Goal: Information Seeking & Learning: Learn about a topic

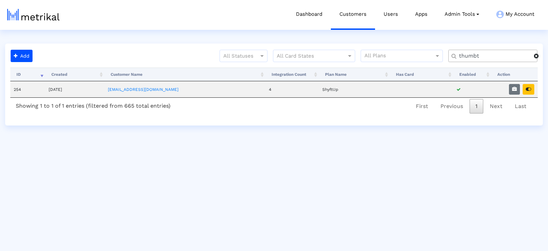
click at [468, 56] on input "thumbt" at bounding box center [495, 55] width 80 height 7
type input "textno"
click at [511, 87] on button "button" at bounding box center [514, 89] width 11 height 11
select select "1: 1"
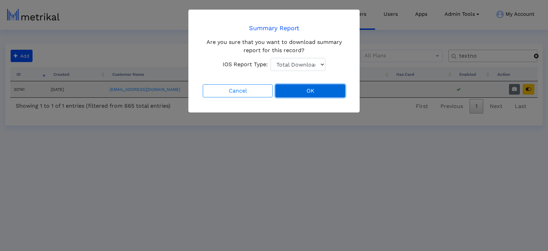
click at [322, 87] on button "OK" at bounding box center [311, 90] width 70 height 13
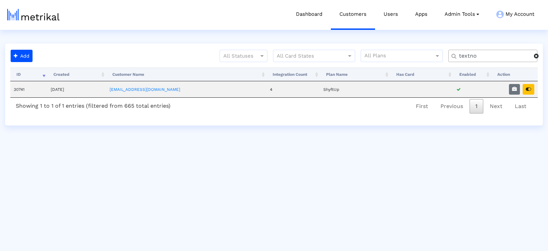
click at [481, 57] on input "textno" at bounding box center [495, 55] width 80 height 7
click at [532, 88] on button "button" at bounding box center [529, 89] width 12 height 11
click at [485, 53] on input "textno" at bounding box center [495, 55] width 80 height 7
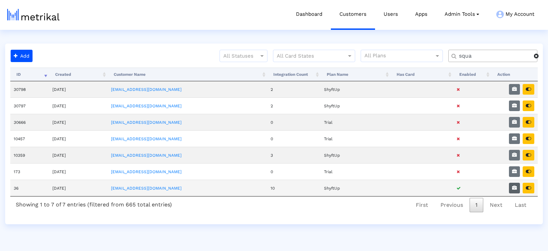
type input "squa"
click at [517, 185] on icon "button" at bounding box center [514, 187] width 5 height 5
select select "1: 1"
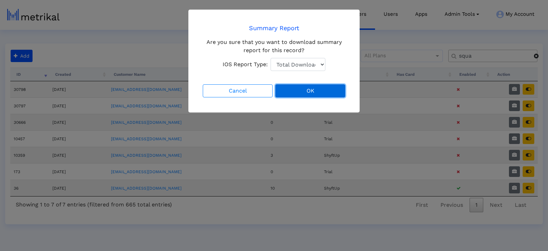
drag, startPoint x: 292, startPoint y: 92, endPoint x: 289, endPoint y: 89, distance: 4.1
click at [291, 92] on button "OK" at bounding box center [311, 90] width 70 height 13
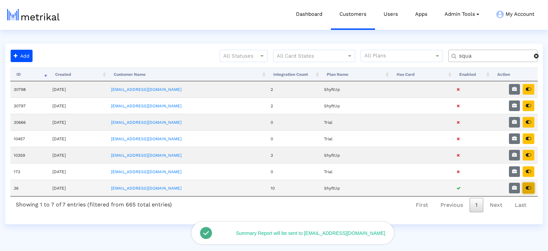
click at [530, 185] on icon "button" at bounding box center [528, 187] width 5 height 5
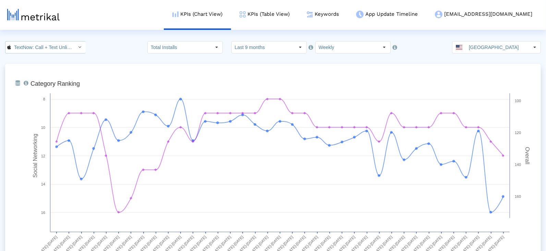
click at [48, 43] on input "TextNow: Call + Text Unlimited < 314716233 >" at bounding box center [42, 47] width 62 height 12
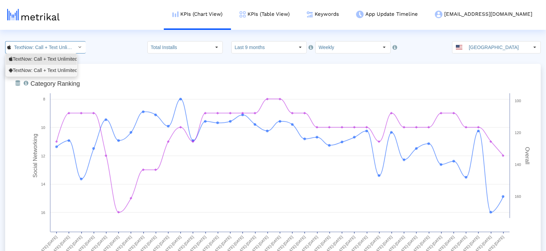
click at [50, 72] on div "TextNow: Call + Text Unlimited <com.enflick.android.TextNow>" at bounding box center [41, 70] width 65 height 7
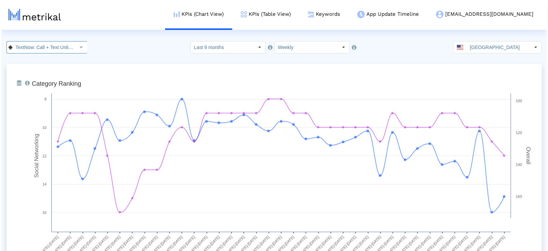
scroll to position [0, 87]
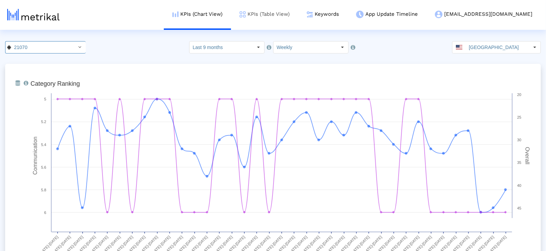
click at [285, 14] on link "KPIs (Table View)" at bounding box center [264, 14] width 67 height 28
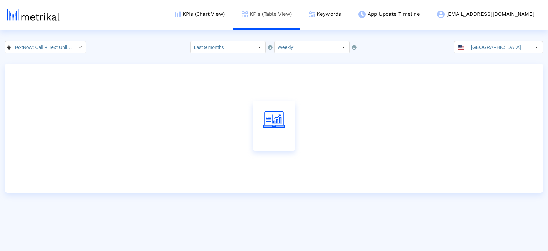
click at [285, 14] on link "KPIs (Table View)" at bounding box center [266, 14] width 67 height 28
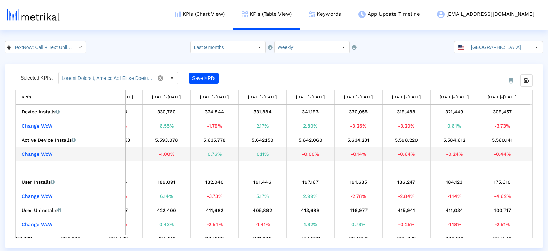
scroll to position [0, 1370]
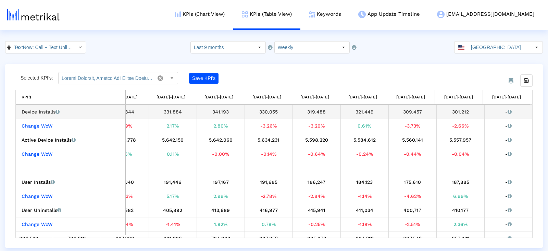
click at [455, 109] on div "301,212" at bounding box center [460, 111] width 43 height 9
copy div "301,212"
click at [60, 47] on input "TextNow: Call + Text Unlimited < com.enflick.android.TextNow >" at bounding box center [42, 47] width 62 height 12
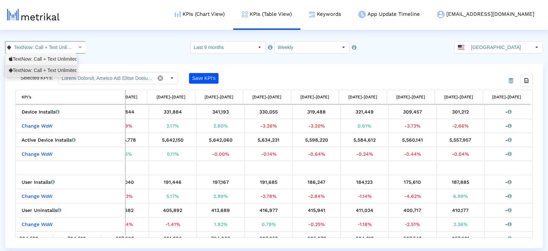
click at [58, 58] on div "TextNow: Call + Text Unlimited <314716233>" at bounding box center [41, 59] width 65 height 7
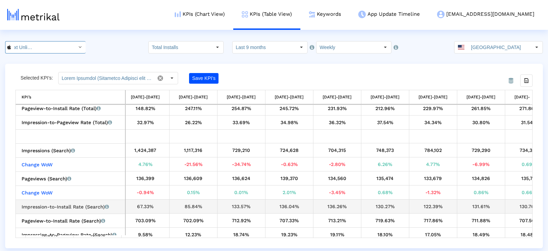
scroll to position [570, 1370]
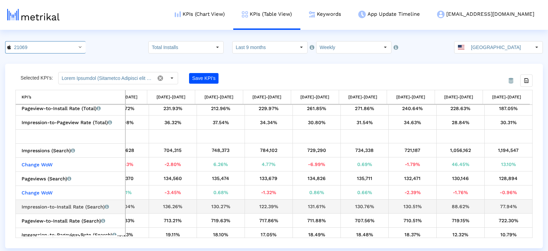
click at [462, 203] on div "88.62%" at bounding box center [460, 206] width 43 height 9
copy div "88.62%"
click at [499, 202] on div "77.94%" at bounding box center [508, 206] width 43 height 9
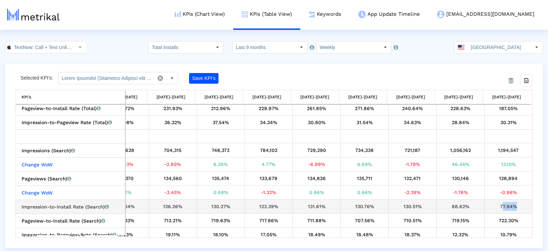
click at [499, 202] on div "77.94%" at bounding box center [508, 206] width 43 height 9
copy tbody "77.94% Pageview-to-Install Rate (Search) Percentage of users who installed the …"
click at [350, 14] on link "Keywords" at bounding box center [325, 14] width 49 height 28
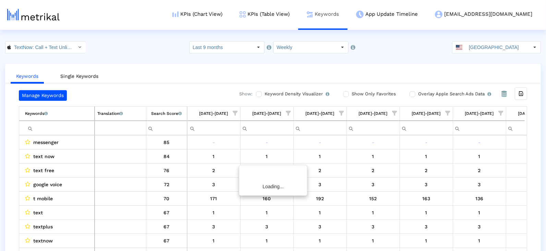
scroll to position [0, 1627]
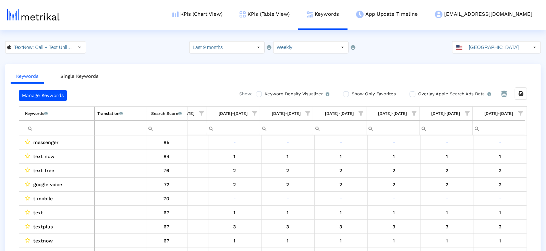
click at [523, 111] on span "Show filter options for column '08/17/25-08/23/25'" at bounding box center [520, 113] width 5 height 5
click at [457, 177] on div "Between 2-3" at bounding box center [487, 174] width 61 height 13
click at [455, 162] on span "Filter options" at bounding box center [453, 162] width 8 height 8
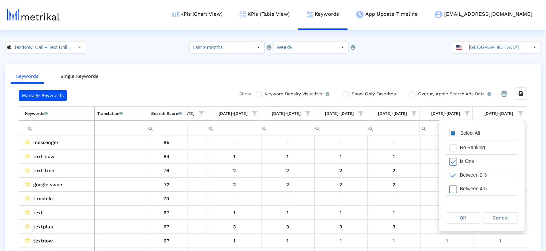
click at [455, 186] on span "Filter options" at bounding box center [453, 189] width 8 height 8
click at [455, 195] on span "Filter options" at bounding box center [453, 195] width 8 height 8
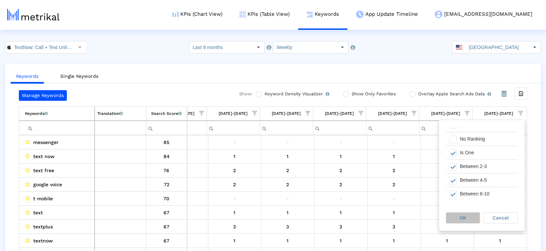
click at [460, 214] on div "OK" at bounding box center [463, 218] width 34 height 11
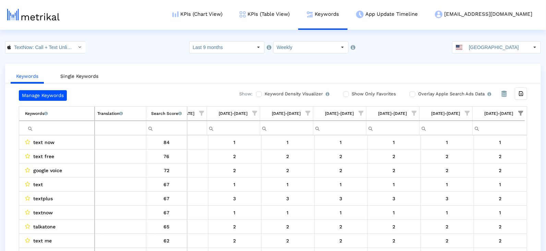
click at [523, 111] on span "Show filter options for column '08/17/25-08/23/25'" at bounding box center [520, 113] width 5 height 5
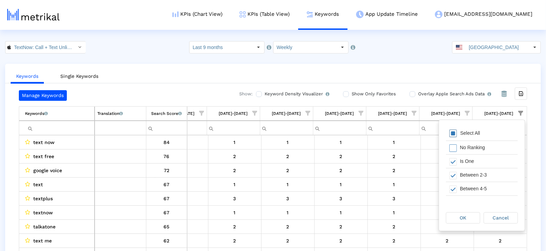
click at [450, 130] on span "Filter options" at bounding box center [453, 134] width 8 height 8
click at [464, 217] on span "OK" at bounding box center [463, 217] width 7 height 5
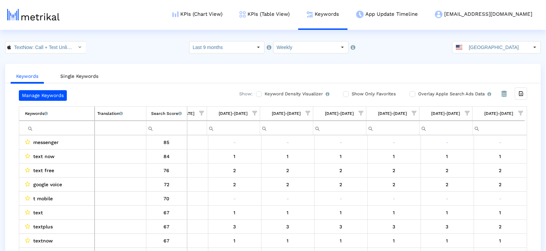
click at [468, 112] on span "Show filter options for column '08/10/25-08/16/25'" at bounding box center [467, 113] width 5 height 5
click at [419, 174] on div "Between 2-3" at bounding box center [433, 174] width 61 height 13
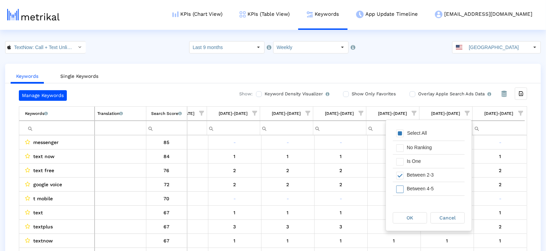
click at [419, 186] on div "Between 4-5" at bounding box center [433, 188] width 61 height 13
click at [415, 222] on div "OK" at bounding box center [410, 218] width 34 height 11
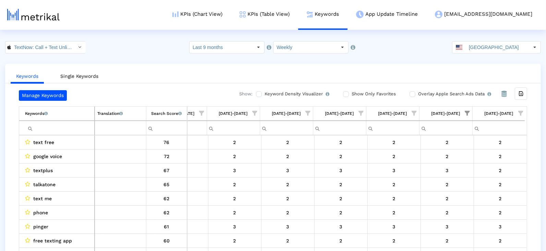
click at [520, 111] on span "Show filter options for column '08/17/25-08/23/25'" at bounding box center [520, 113] width 5 height 5
click at [447, 132] on div "Select All" at bounding box center [482, 134] width 72 height 14
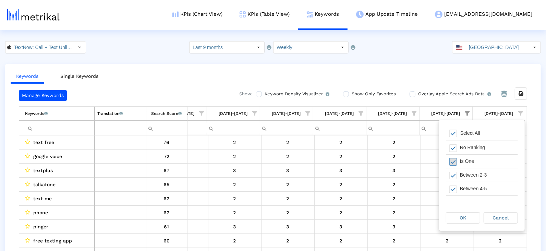
click at [453, 162] on span "Filter options" at bounding box center [453, 162] width 8 height 8
click at [453, 182] on div "Between 4-5" at bounding box center [482, 189] width 72 height 14
click at [451, 175] on span "Filter options" at bounding box center [453, 176] width 8 height 8
click at [460, 216] on span "OK" at bounding box center [463, 217] width 7 height 5
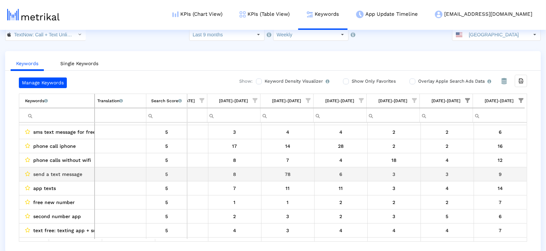
scroll to position [28, 1627]
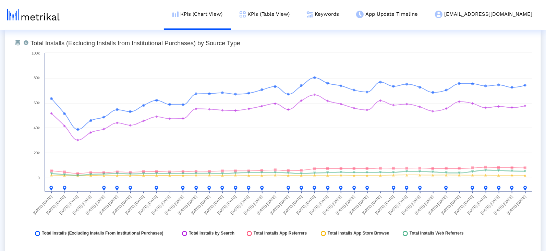
scroll to position [789, 0]
click at [348, 14] on link "Keywords" at bounding box center [322, 14] width 49 height 28
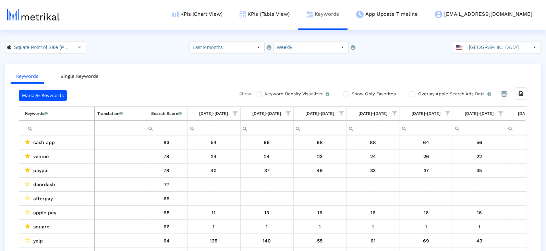
scroll to position [0, 1627]
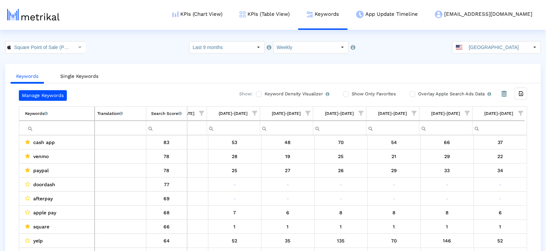
click at [465, 112] on span "Show filter options for column '08/10/25-08/16/25'" at bounding box center [467, 113] width 5 height 5
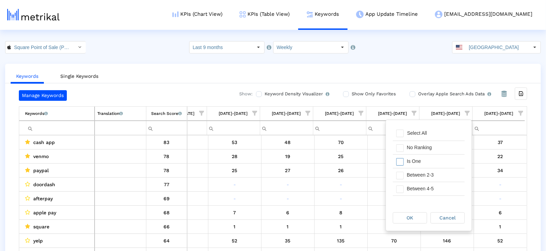
click at [411, 164] on div "Is One" at bounding box center [433, 161] width 61 height 13
click at [400, 161] on span "Filter options" at bounding box center [400, 162] width 8 height 8
click at [400, 181] on div "Filter options" at bounding box center [398, 174] width 11 height 13
click at [403, 220] on div "OK" at bounding box center [410, 218] width 34 height 11
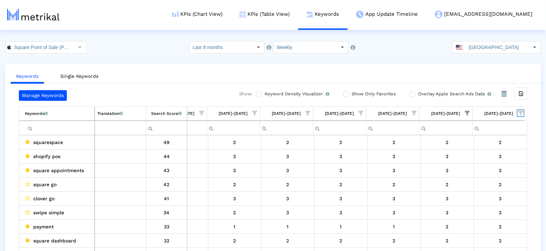
click at [521, 111] on span "Show filter options for column '08/17/25-08/23/25'" at bounding box center [520, 113] width 5 height 5
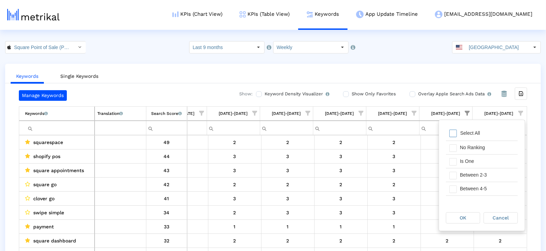
click at [446, 134] on div "Select All" at bounding box center [482, 134] width 72 height 14
click at [454, 178] on span "Filter options" at bounding box center [453, 176] width 8 height 8
click at [459, 218] on div "OK" at bounding box center [463, 218] width 34 height 11
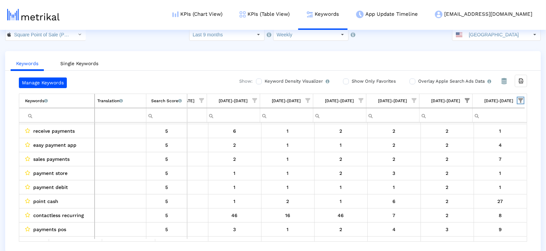
scroll to position [12, 0]
click at [469, 98] on span "Show filter options for column '08/10/25-08/16/25'" at bounding box center [467, 100] width 5 height 5
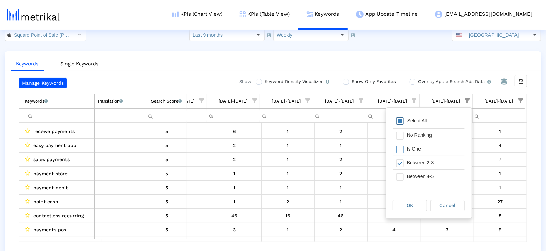
click at [438, 118] on div "Select All" at bounding box center [429, 121] width 72 height 14
click at [423, 206] on div "OK" at bounding box center [410, 205] width 34 height 11
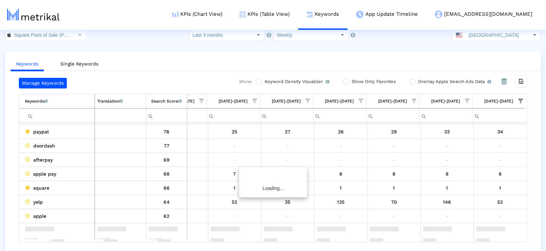
scroll to position [0, 0]
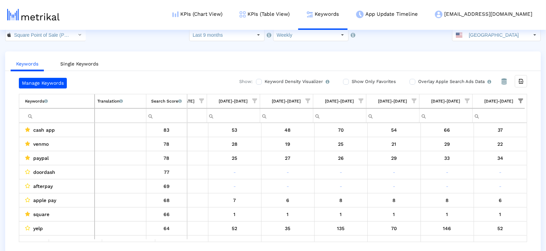
click at [520, 98] on span "Show filter options for column '08/17/25-08/23/25'" at bounding box center [520, 100] width 5 height 5
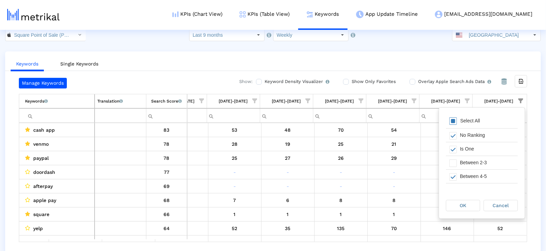
click at [454, 118] on span "Filter options" at bounding box center [453, 121] width 8 height 8
click at [454, 146] on span "Filter options" at bounding box center [453, 150] width 8 height 8
drag, startPoint x: 454, startPoint y: 158, endPoint x: 454, endPoint y: 169, distance: 10.6
click at [454, 159] on span "Filter options" at bounding box center [453, 163] width 8 height 8
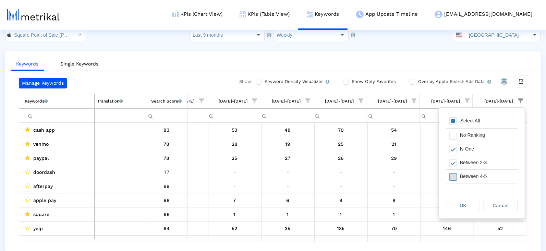
click at [452, 178] on span "Filter options" at bounding box center [453, 177] width 8 height 8
click at [454, 179] on span "Filter options" at bounding box center [453, 183] width 8 height 8
click at [455, 206] on div "OK" at bounding box center [463, 205] width 34 height 11
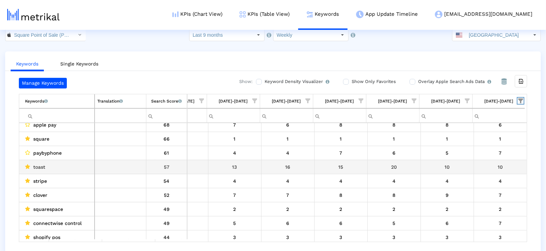
scroll to position [5, 0]
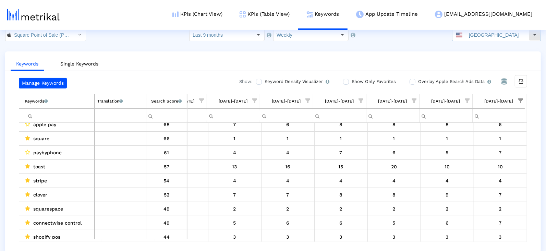
click at [492, 31] on input "[GEOGRAPHIC_DATA]" at bounding box center [497, 35] width 63 height 12
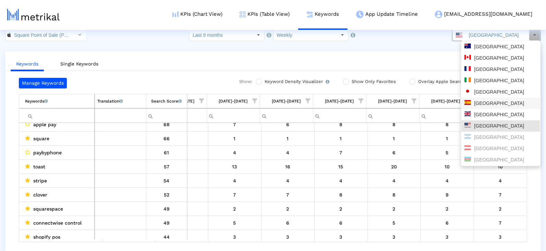
click at [490, 103] on div "[GEOGRAPHIC_DATA]" at bounding box center [500, 103] width 73 height 7
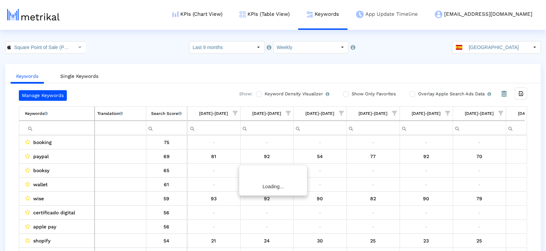
scroll to position [0, 140]
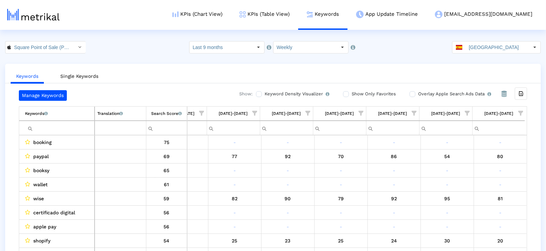
click at [518, 116] on span "Show filter options for column '08/17/25-08/23/25'" at bounding box center [520, 113] width 5 height 5
click at [471, 160] on div "Is One" at bounding box center [487, 161] width 61 height 13
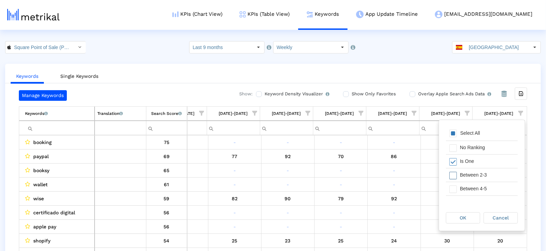
click at [471, 172] on div "Between 2-3" at bounding box center [487, 174] width 61 height 13
click at [471, 201] on div "Pull down to refresh... Release to refresh... Refreshing... Select All No Ranki…" at bounding box center [482, 162] width 86 height 85
click at [470, 193] on div "Between 4-5" at bounding box center [487, 188] width 61 height 13
click at [469, 193] on div "Between 6-10" at bounding box center [487, 191] width 61 height 13
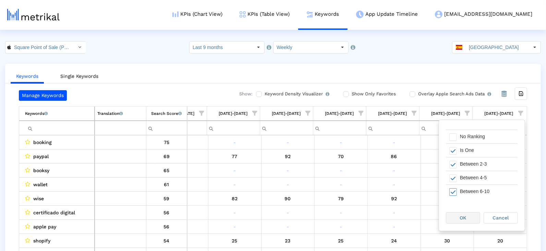
click at [468, 218] on div "OK" at bounding box center [463, 218] width 34 height 11
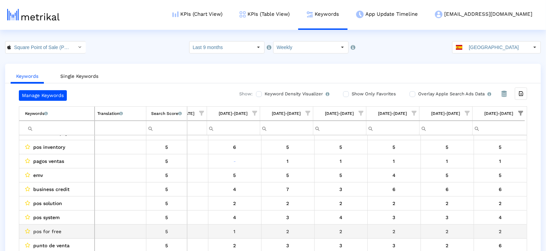
scroll to position [128, 140]
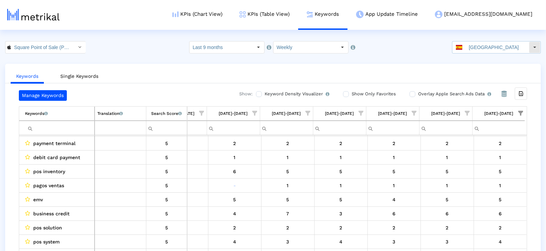
click at [471, 47] on div "[GEOGRAPHIC_DATA]" at bounding box center [490, 47] width 76 height 12
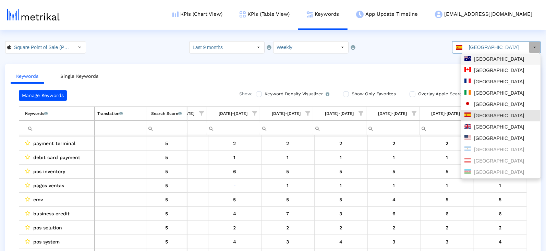
click at [472, 56] on div "[GEOGRAPHIC_DATA]" at bounding box center [500, 58] width 79 height 11
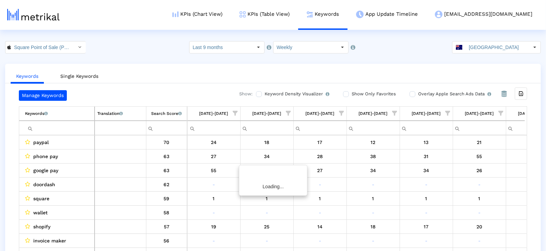
scroll to position [0, 87]
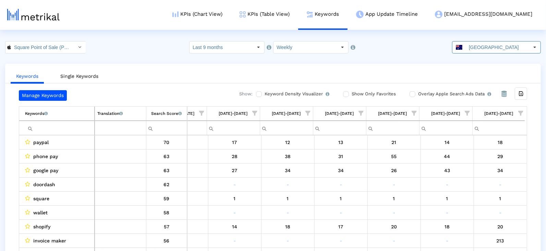
click at [523, 112] on span "Show filter options for column '08/17/25-08/23/25'" at bounding box center [520, 113] width 5 height 5
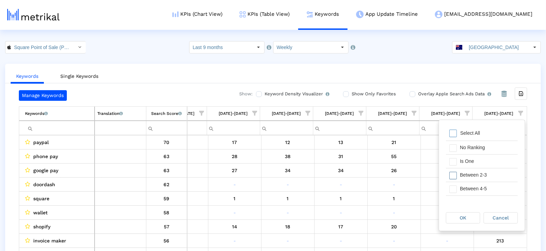
click at [481, 168] on div "Between 2-3" at bounding box center [487, 174] width 61 height 13
click at [481, 163] on div "Is One" at bounding box center [487, 161] width 61 height 13
click at [481, 182] on div "Between 4-5" at bounding box center [487, 188] width 61 height 13
click at [481, 188] on div "Between 6-10" at bounding box center [487, 194] width 61 height 13
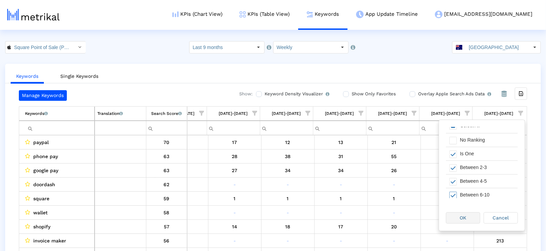
click at [463, 216] on span "OK" at bounding box center [463, 217] width 7 height 5
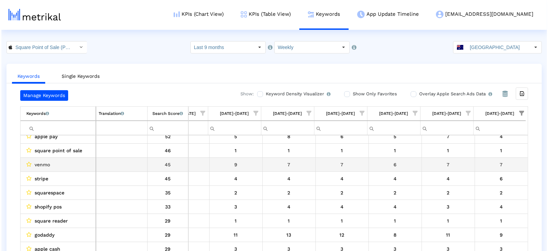
scroll to position [19, 0]
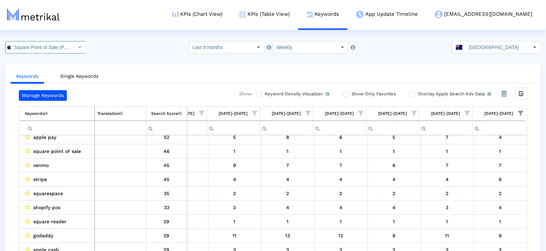
click at [61, 43] on input "Square Point of Sale (POS) < 335393788 >" at bounding box center [42, 47] width 62 height 12
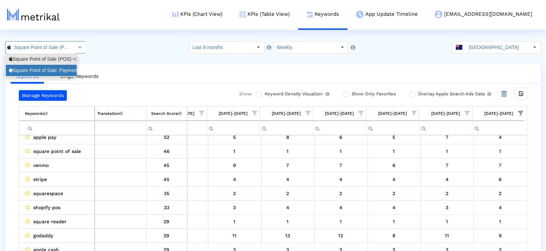
click at [61, 65] on div "Square Point of Sale: Payment <com.squareup>" at bounding box center [41, 70] width 71 height 11
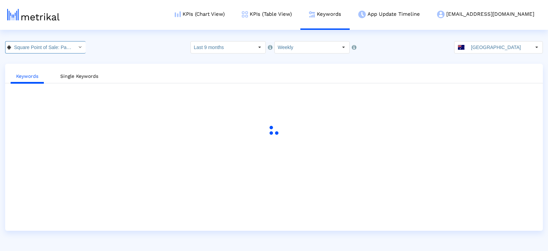
scroll to position [0, 56]
click at [298, 15] on link "KPIs (Table View)" at bounding box center [266, 14] width 67 height 28
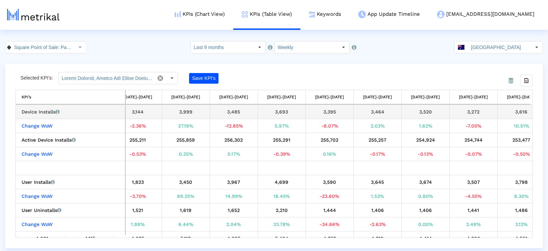
scroll to position [0, 1370]
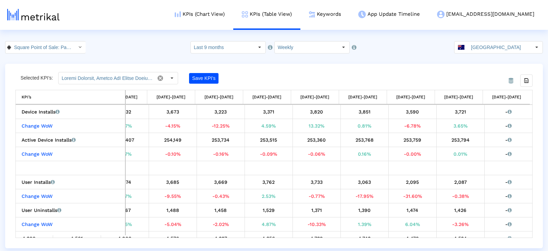
click at [486, 39] on html "KPIs (Chart View) KPIs (Table View) Keywords App Update Timeline [EMAIL_ADDRESS…" at bounding box center [274, 124] width 548 height 248
click at [486, 47] on input "[GEOGRAPHIC_DATA]" at bounding box center [499, 47] width 63 height 12
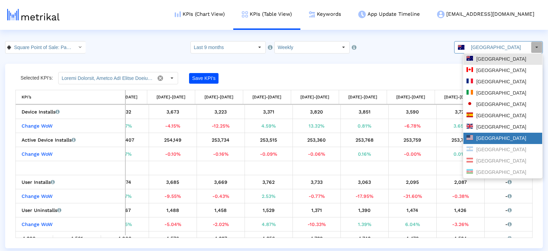
click at [487, 135] on div "[GEOGRAPHIC_DATA]" at bounding box center [503, 138] width 73 height 7
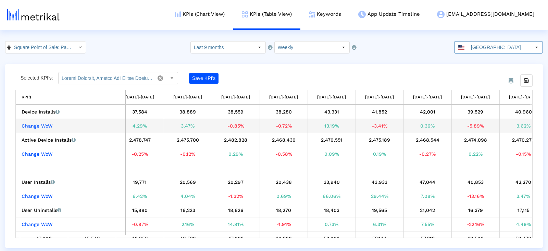
scroll to position [0, 974]
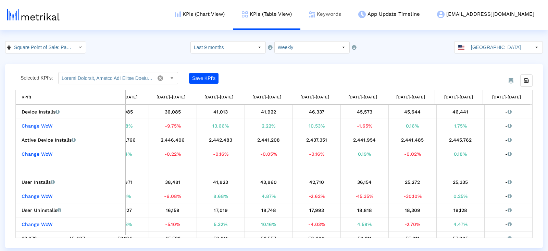
click at [350, 16] on link "Keywords" at bounding box center [325, 14] width 49 height 28
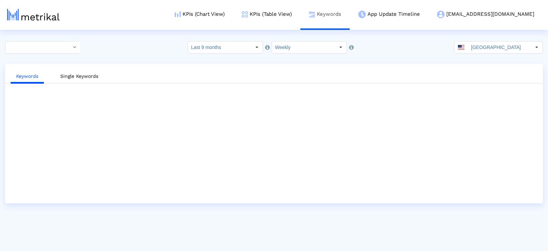
click at [350, 17] on link "Keywords" at bounding box center [325, 14] width 49 height 28
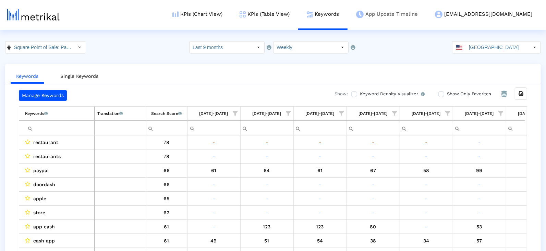
scroll to position [0, 1627]
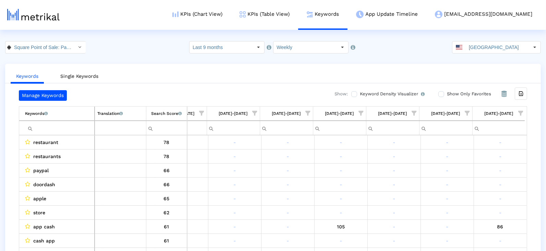
click at [522, 114] on span "Show filter options for column '08/17/25-08/23/25'" at bounding box center [520, 113] width 5 height 5
click at [470, 164] on div "Is One" at bounding box center [487, 161] width 61 height 13
click at [470, 173] on div "Between 2-3" at bounding box center [487, 174] width 61 height 13
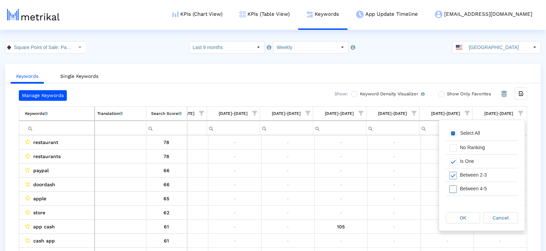
click at [470, 186] on div "Between 4-5" at bounding box center [487, 188] width 61 height 13
click at [470, 186] on div "Between 6-10" at bounding box center [487, 191] width 61 height 13
click at [465, 219] on span "OK" at bounding box center [463, 217] width 7 height 5
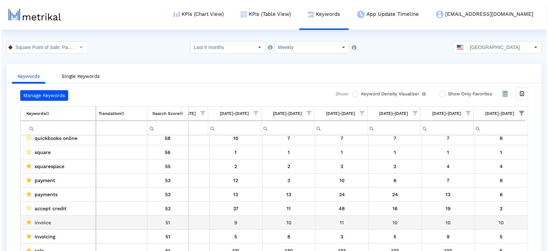
scroll to position [4, 0]
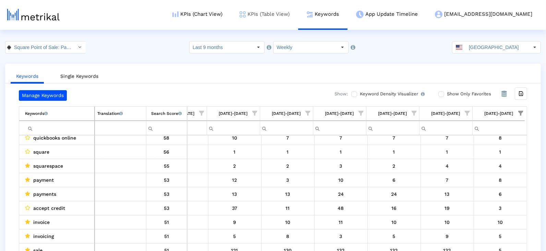
click at [298, 15] on link "KPIs (Table View)" at bounding box center [264, 14] width 67 height 28
click at [485, 51] on input "[GEOGRAPHIC_DATA]" at bounding box center [497, 47] width 63 height 12
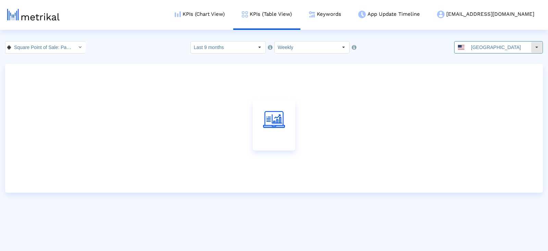
click at [484, 49] on input "[GEOGRAPHIC_DATA]" at bounding box center [499, 47] width 63 height 12
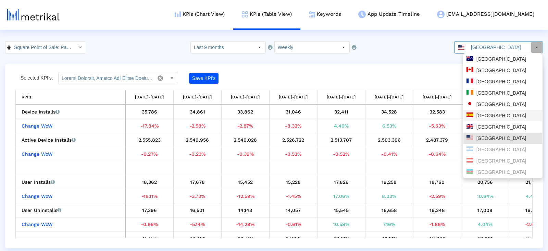
click at [487, 119] on div "[GEOGRAPHIC_DATA]" at bounding box center [503, 115] width 73 height 7
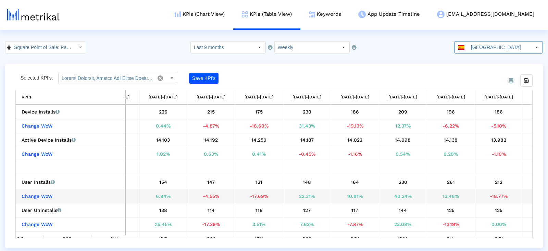
scroll to position [0, 1109]
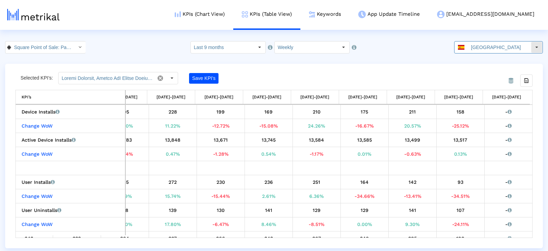
click at [520, 52] on input "[GEOGRAPHIC_DATA]" at bounding box center [499, 47] width 63 height 12
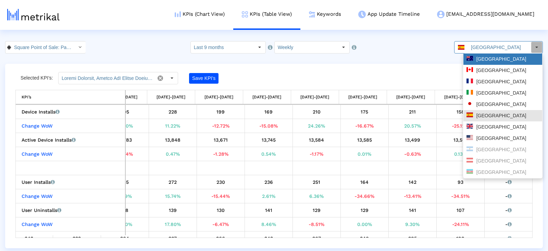
click at [509, 59] on div "[GEOGRAPHIC_DATA]" at bounding box center [503, 59] width 73 height 7
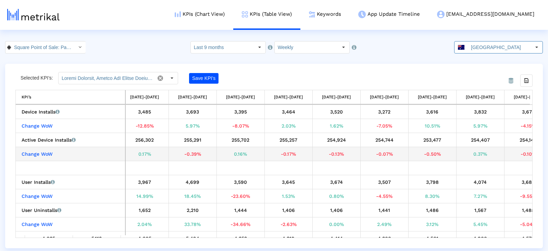
scroll to position [0, 1309]
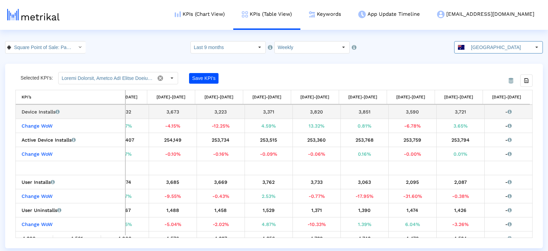
click at [445, 112] on div "3,721" at bounding box center [460, 111] width 43 height 9
copy div "3,721"
